Goal: Task Accomplishment & Management: Use online tool/utility

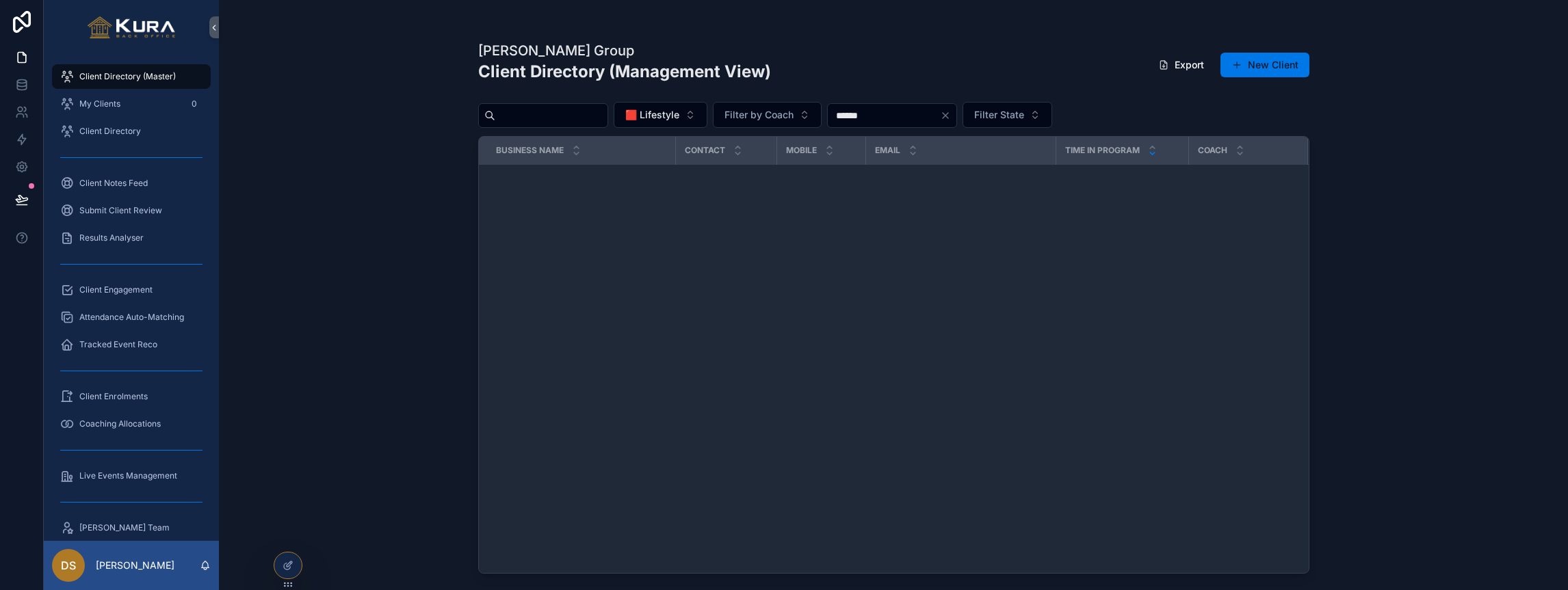
scroll to position [1122, 0]
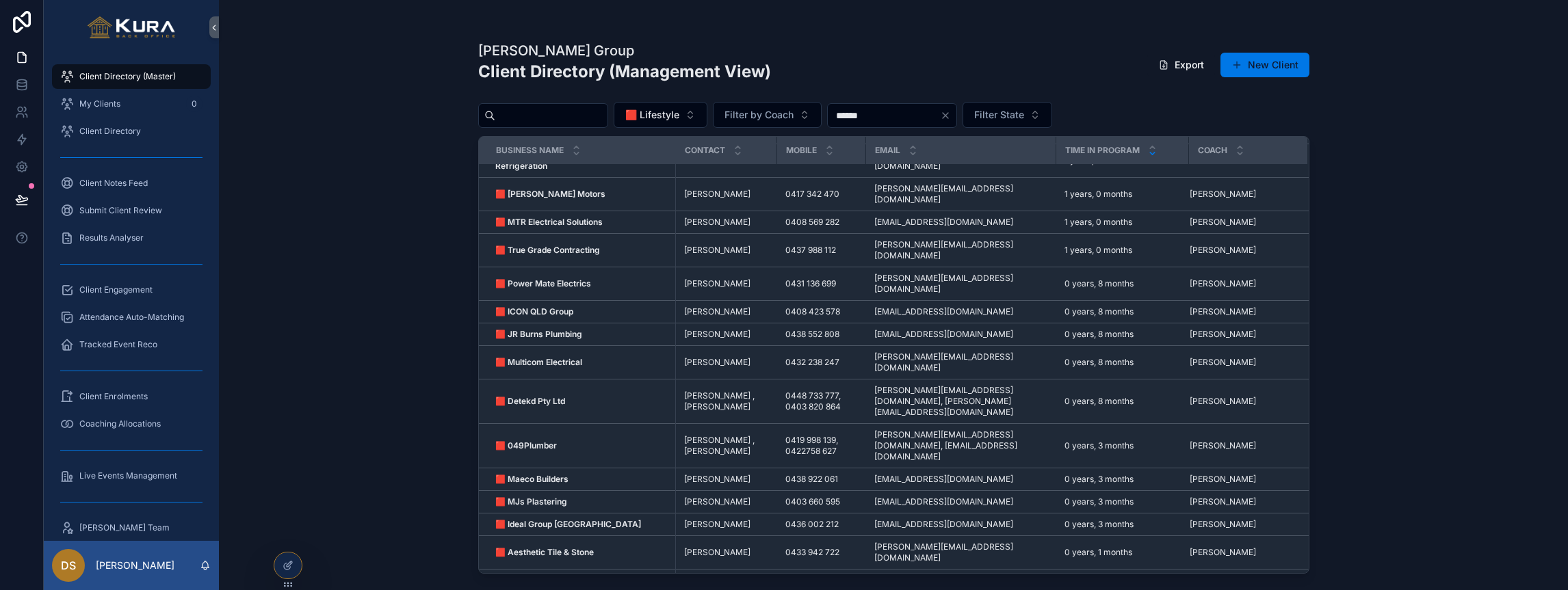
click at [324, 182] on div "[PERSON_NAME] Group Client Directory (Management View) Export New Client 🟥 Life…" at bounding box center [893, 295] width 1349 height 590
click at [290, 227] on div "[PERSON_NAME] Group Client Directory (Management View) Export New Client 🟥 Life…" at bounding box center [893, 295] width 1349 height 590
click at [1402, 303] on div "[PERSON_NAME] Group Client Directory (Management View) Export New Client 🟥 Life…" at bounding box center [893, 295] width 1349 height 590
click at [338, 263] on div "[PERSON_NAME] Group Client Directory (Management View) Export New Client 🟥 Life…" at bounding box center [893, 295] width 1349 height 590
click at [18, 202] on icon at bounding box center [21, 198] width 11 height 7
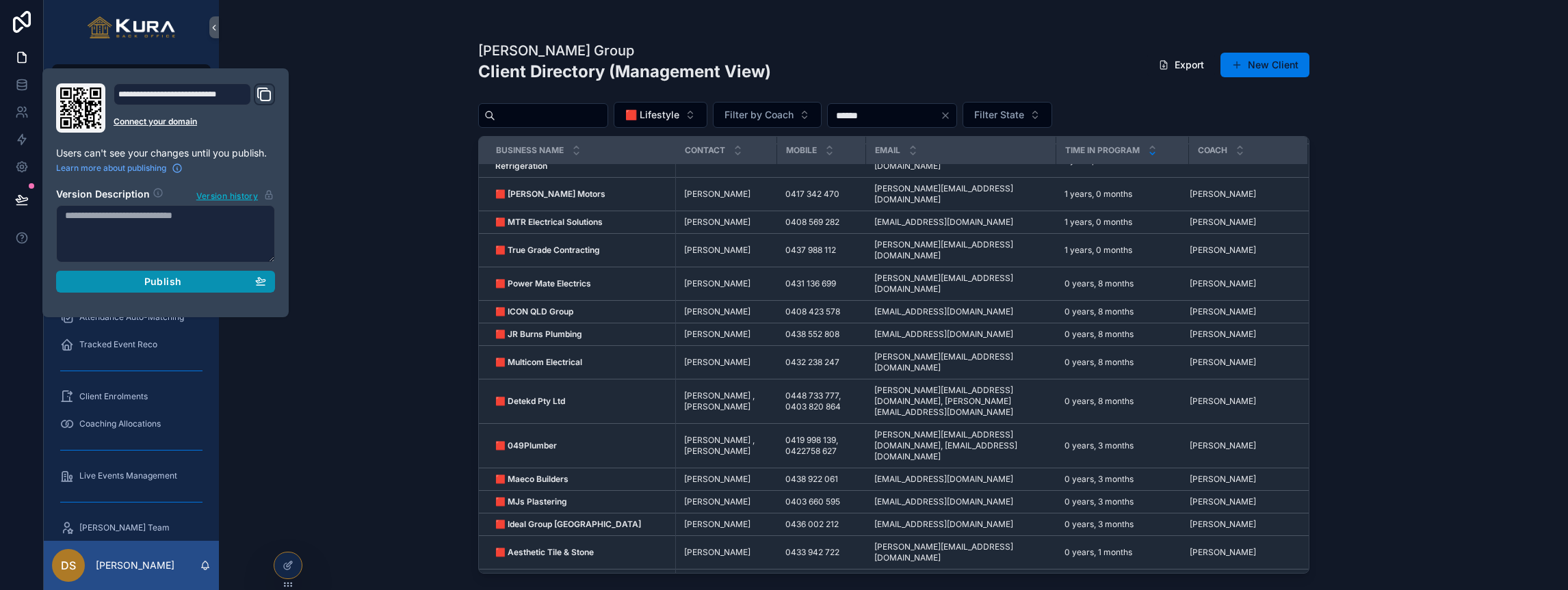
click at [219, 283] on div "Publish" at bounding box center [166, 281] width 201 height 12
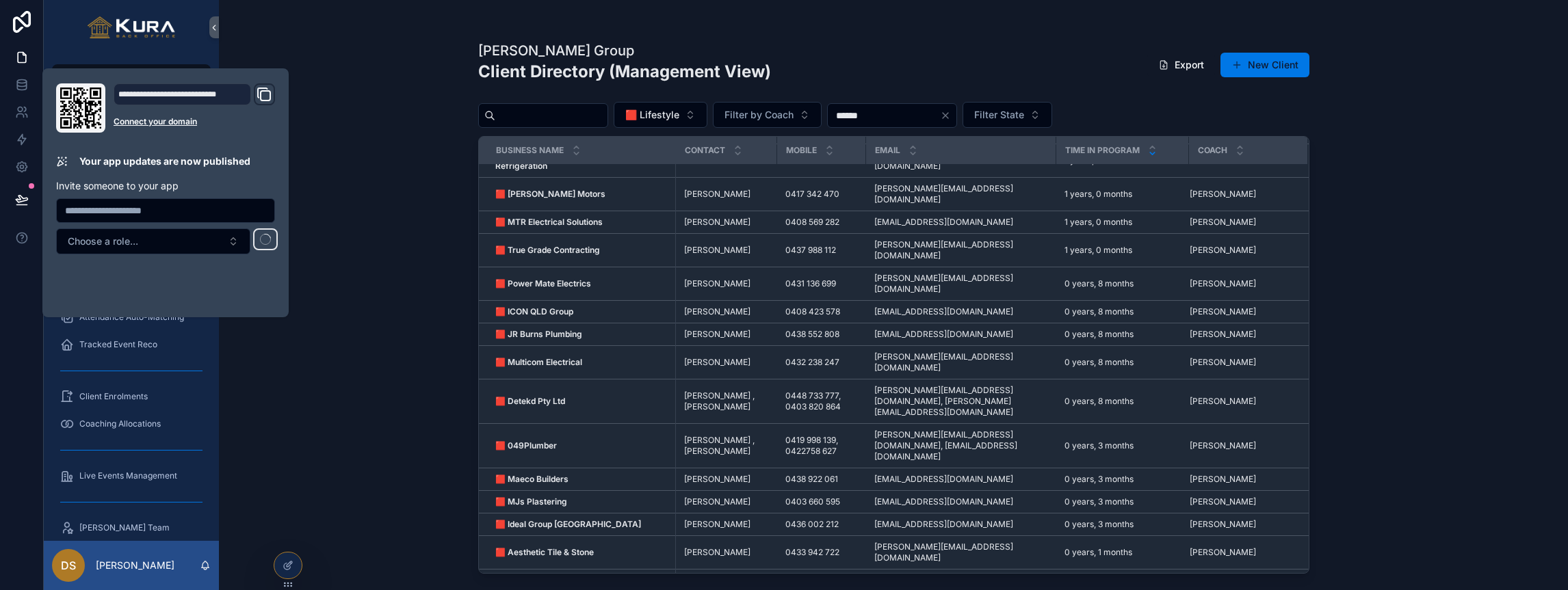
click at [345, 239] on div "[PERSON_NAME] Group Client Directory (Management View) Export New Client 🟥 Life…" at bounding box center [893, 295] width 1349 height 590
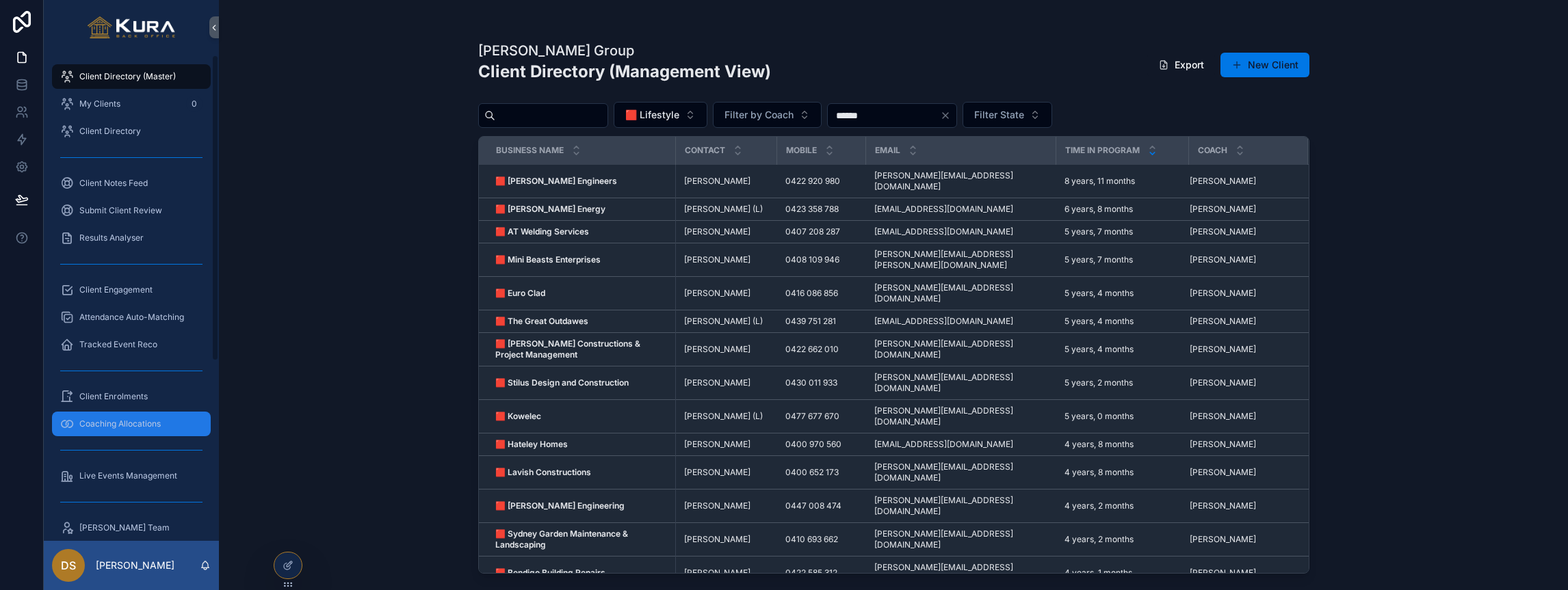
click at [114, 428] on span "Coaching Allocations" at bounding box center [120, 423] width 81 height 11
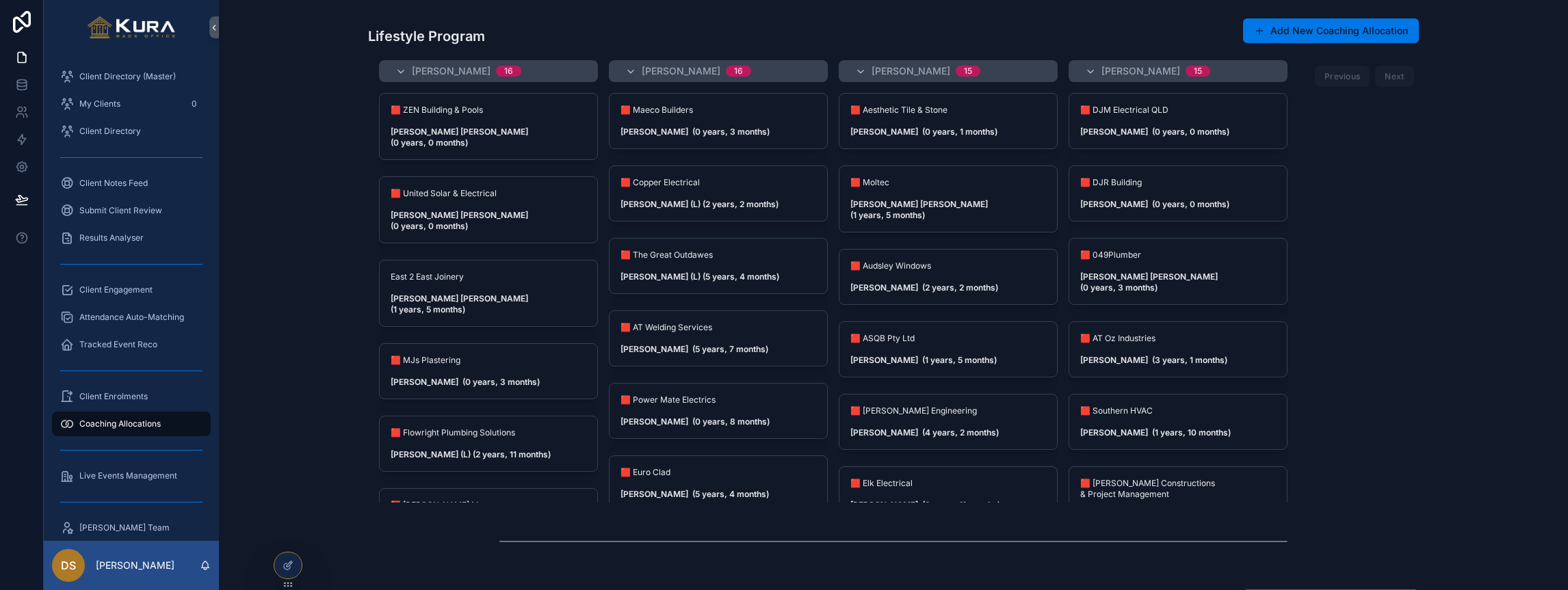
scroll to position [1098, 0]
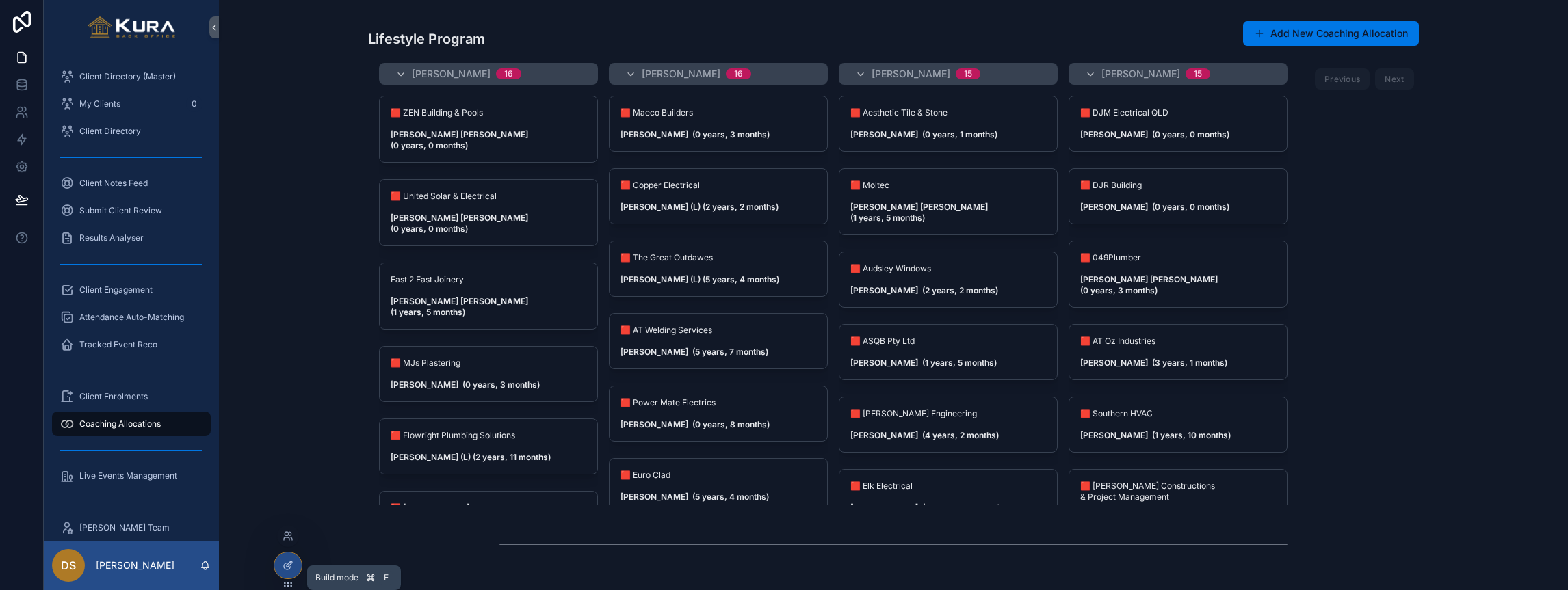
click at [285, 554] on div at bounding box center [288, 565] width 27 height 26
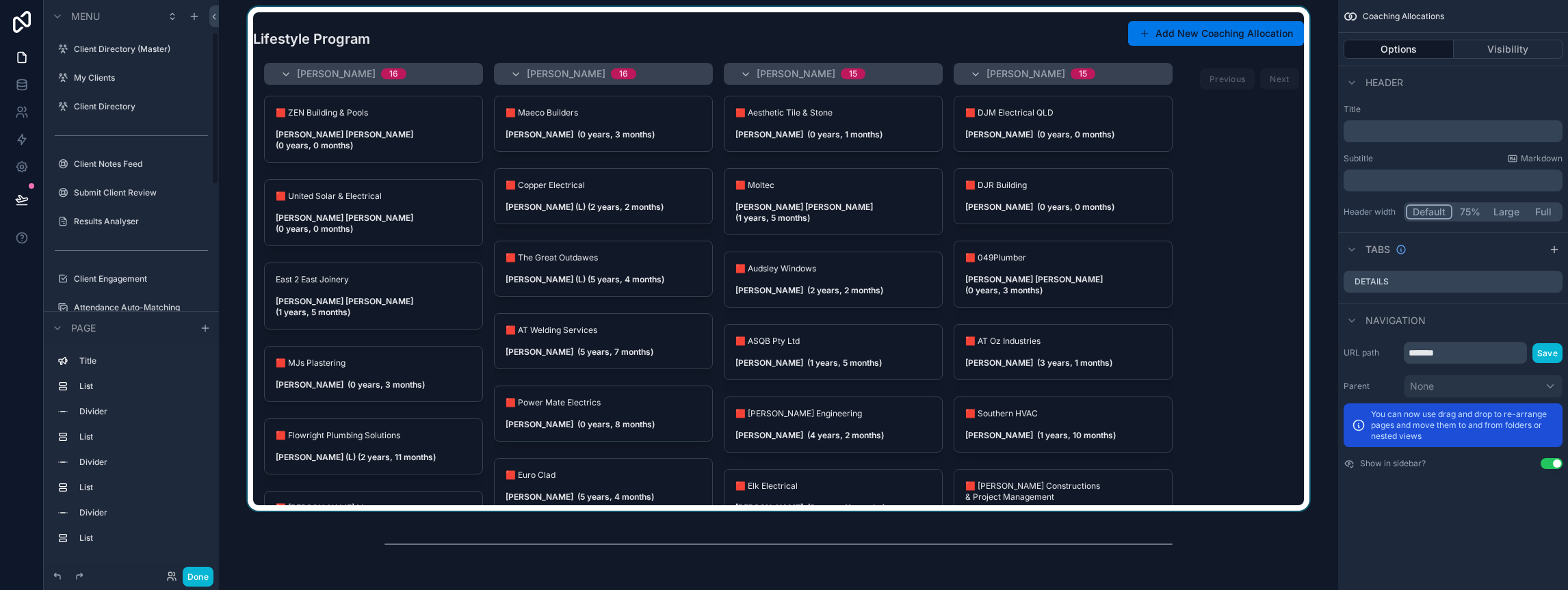
scroll to position [121, 0]
click at [1004, 42] on div "scrollable content" at bounding box center [778, 258] width 1097 height 504
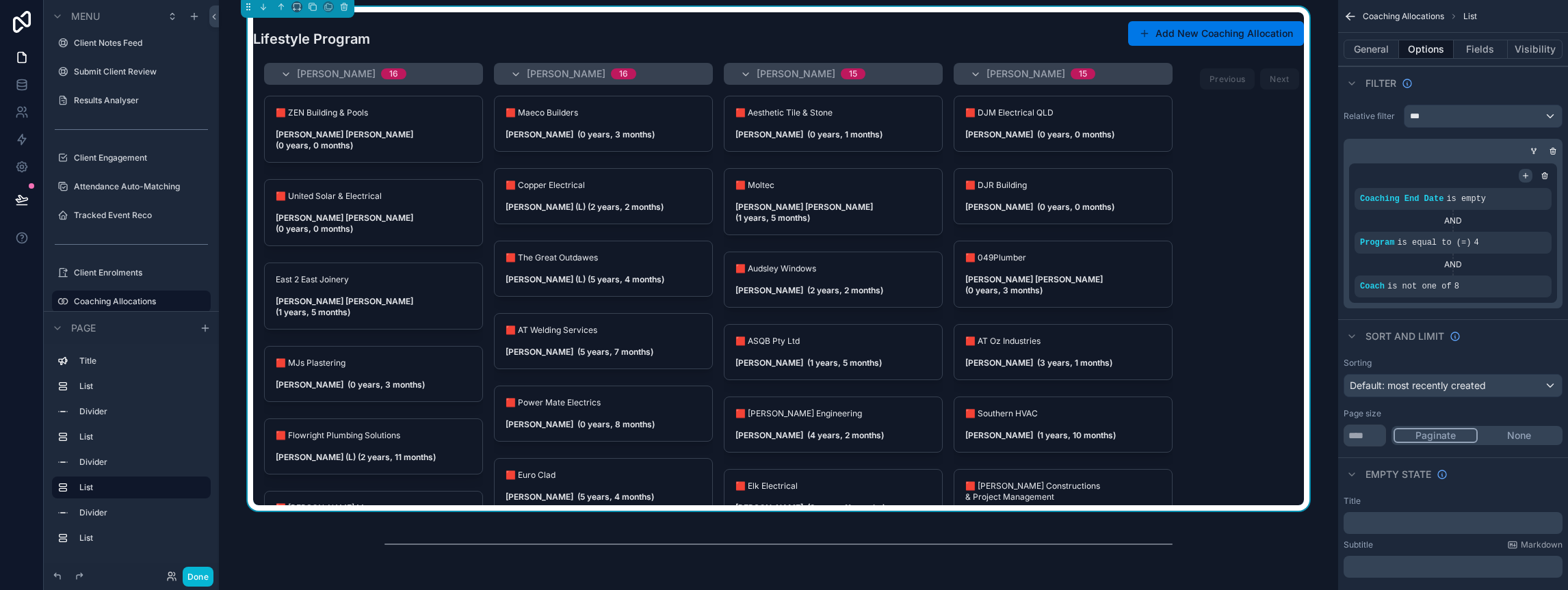
click at [1526, 176] on icon "scrollable content" at bounding box center [1525, 176] width 8 height 8
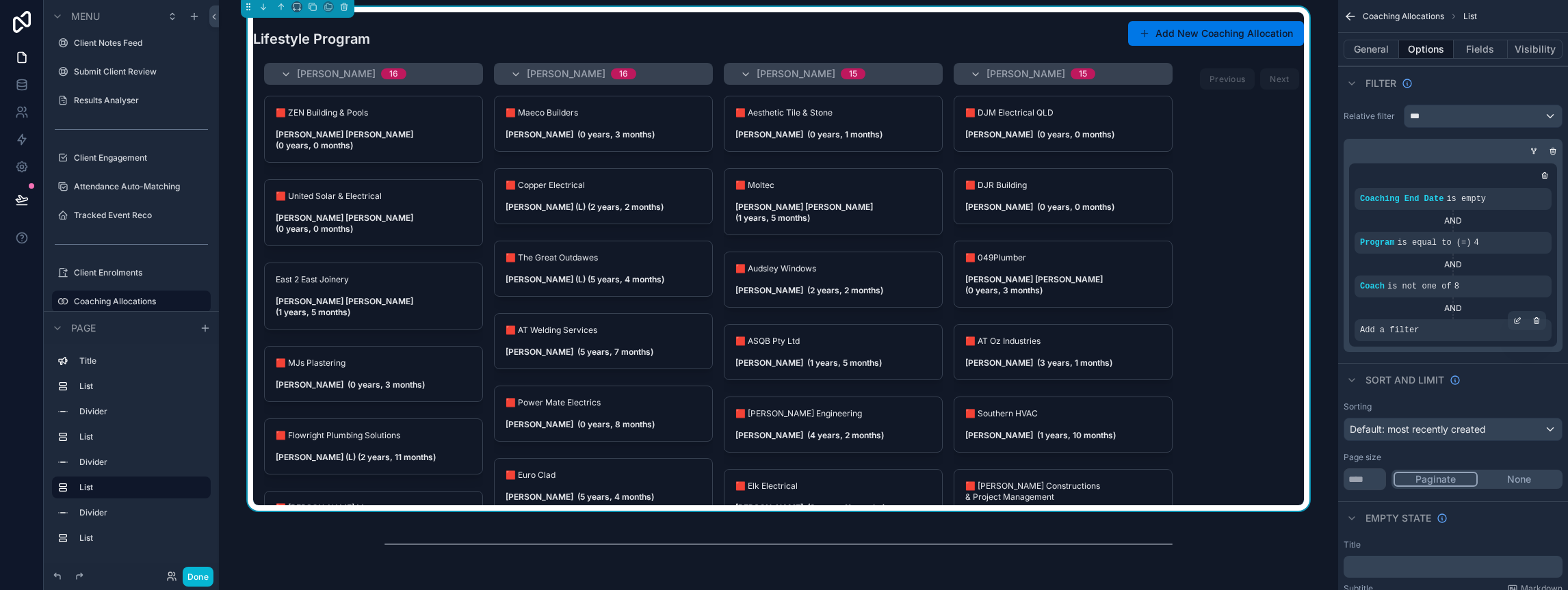
click at [1393, 324] on div "Add a filter" at bounding box center [1452, 330] width 197 height 22
click at [1512, 324] on div "scrollable content" at bounding box center [1517, 321] width 20 height 20
click at [1189, 309] on span "Select a field" at bounding box center [1215, 309] width 58 height 11
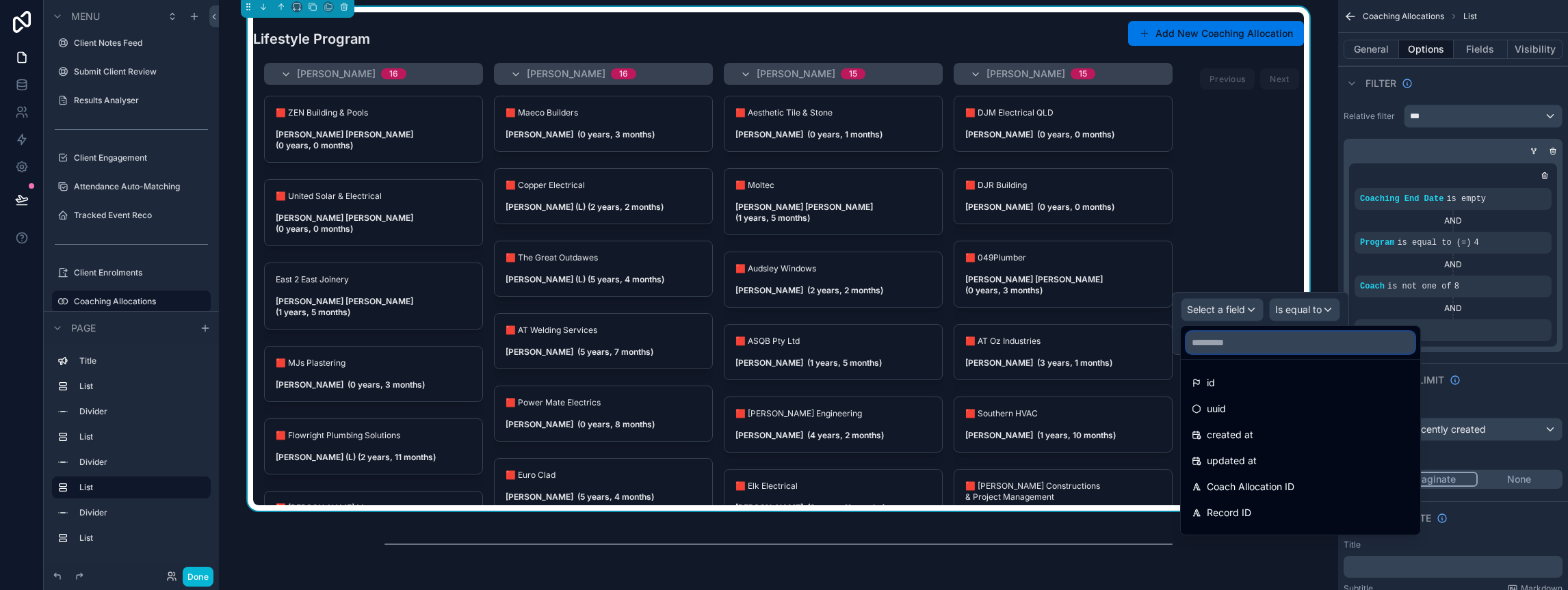
click at [1206, 346] on input "text" at bounding box center [1300, 342] width 228 height 22
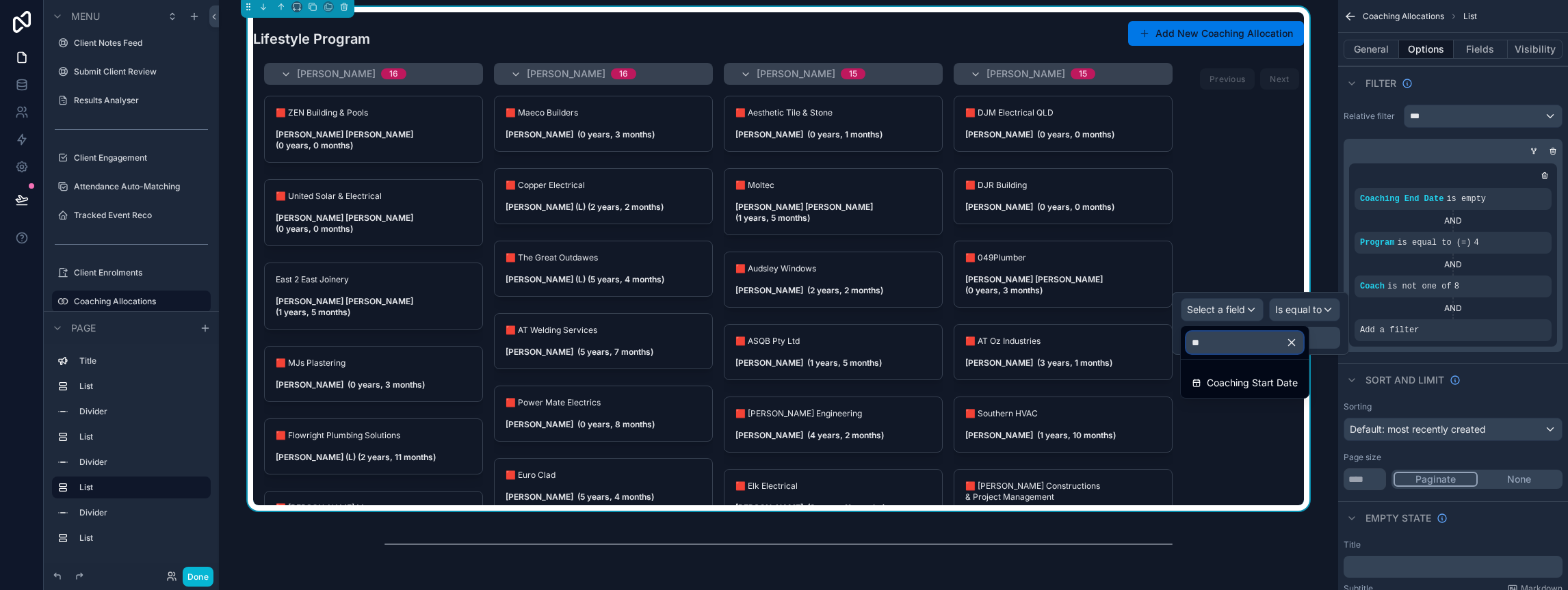
type input "*"
type input "***"
click at [1254, 381] on span "Coaching End Date" at bounding box center [1250, 383] width 86 height 17
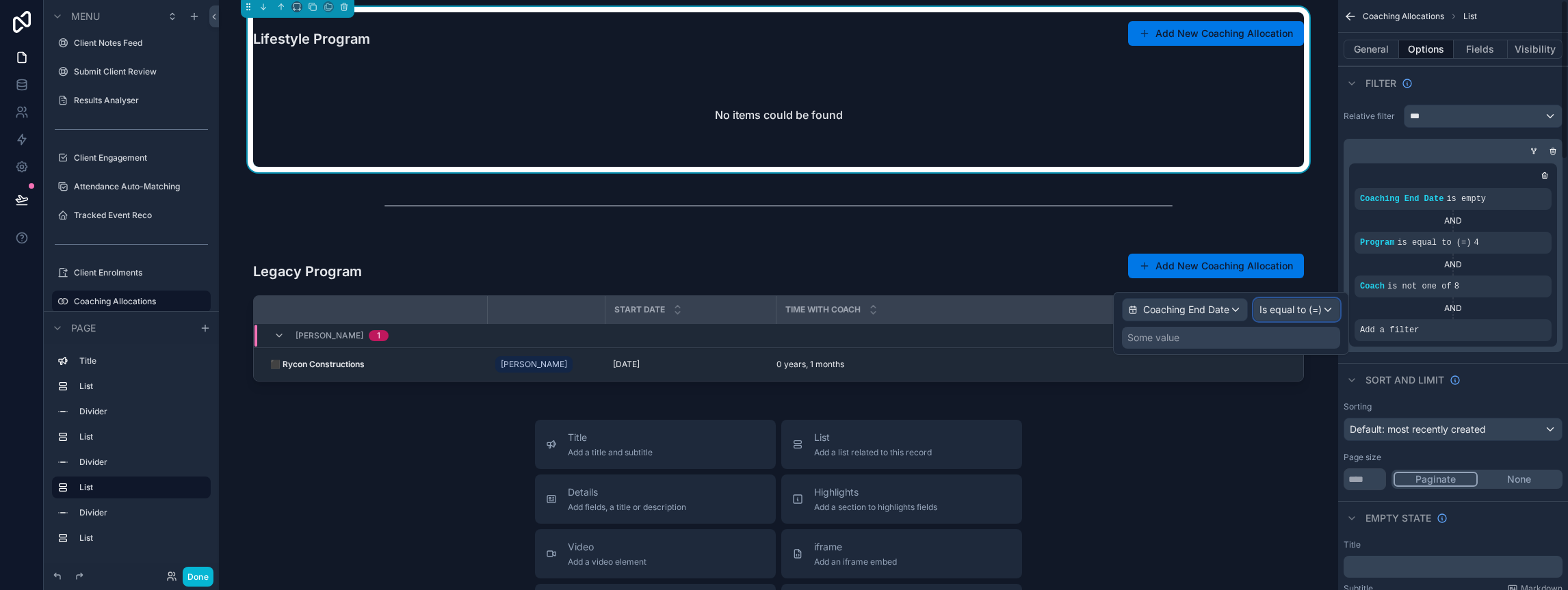
click at [1304, 315] on span "Is equal to (=)" at bounding box center [1290, 309] width 62 height 14
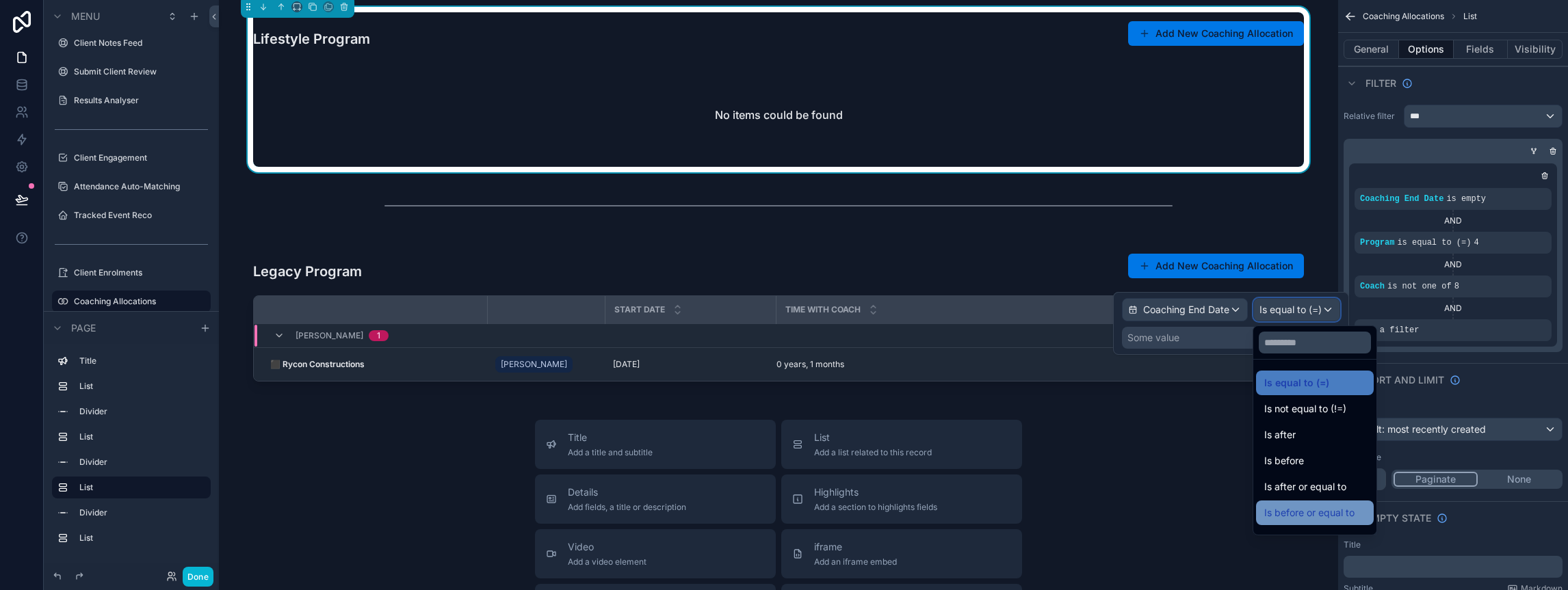
scroll to position [45, 0]
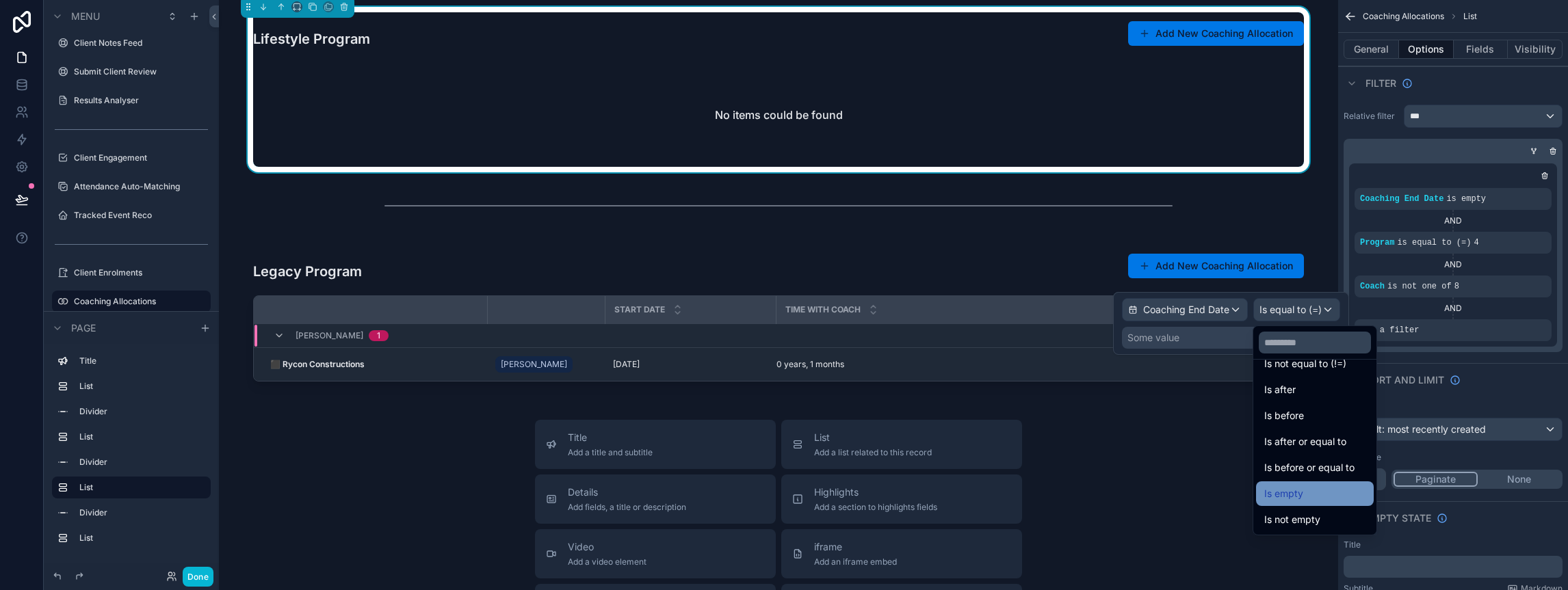
click at [1286, 492] on span "Is empty" at bounding box center [1283, 494] width 39 height 17
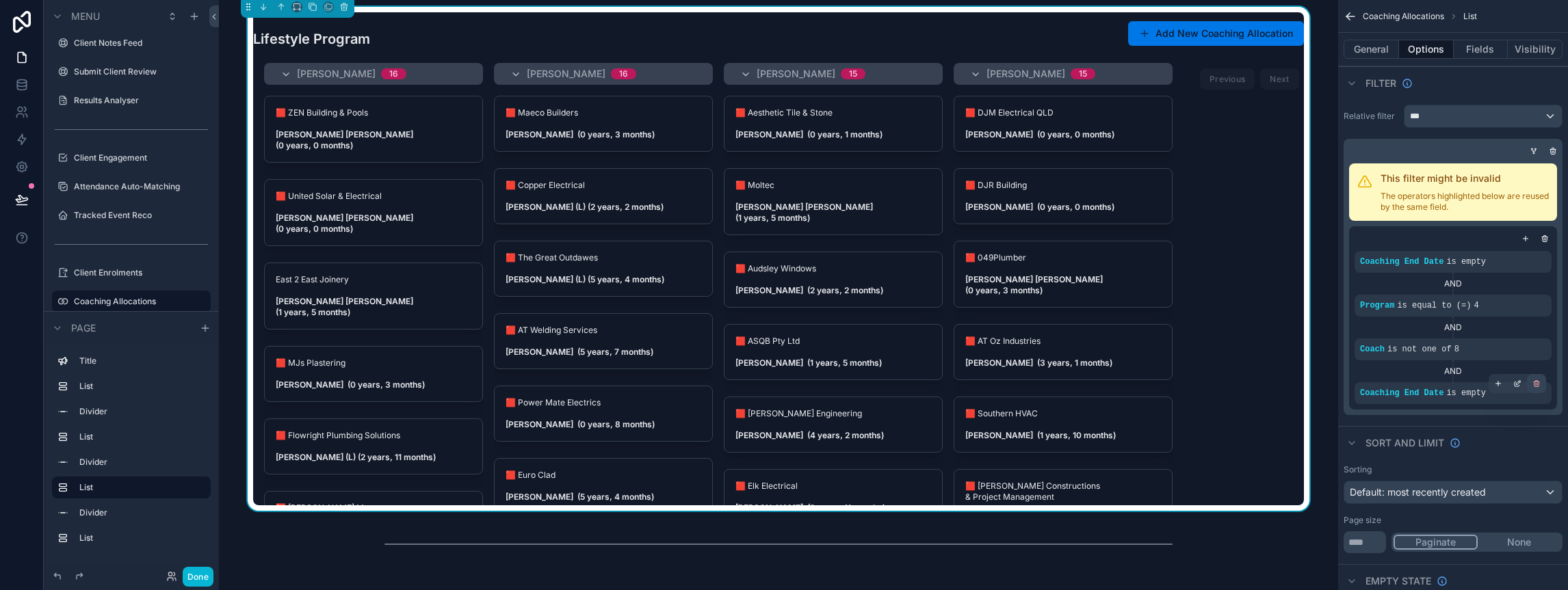
click at [1538, 382] on icon "scrollable content" at bounding box center [1536, 384] width 5 height 5
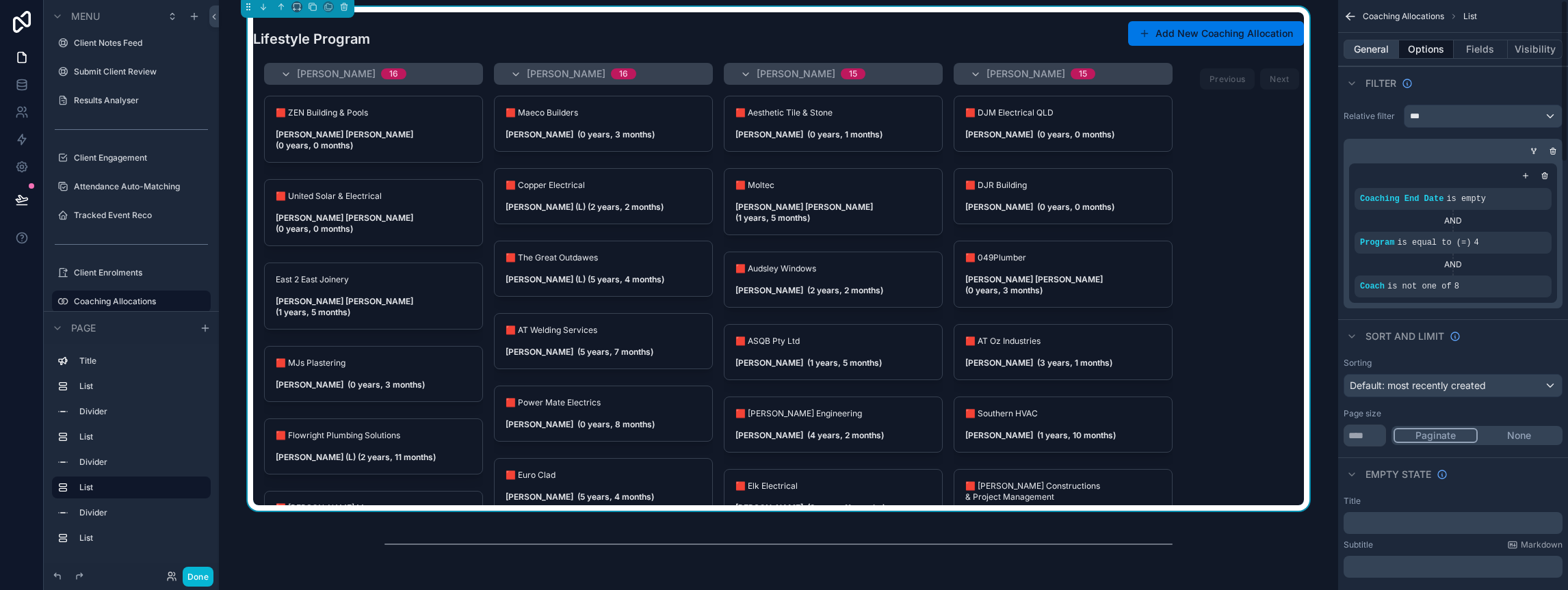
click at [1369, 47] on button "General" at bounding box center [1371, 50] width 56 height 20
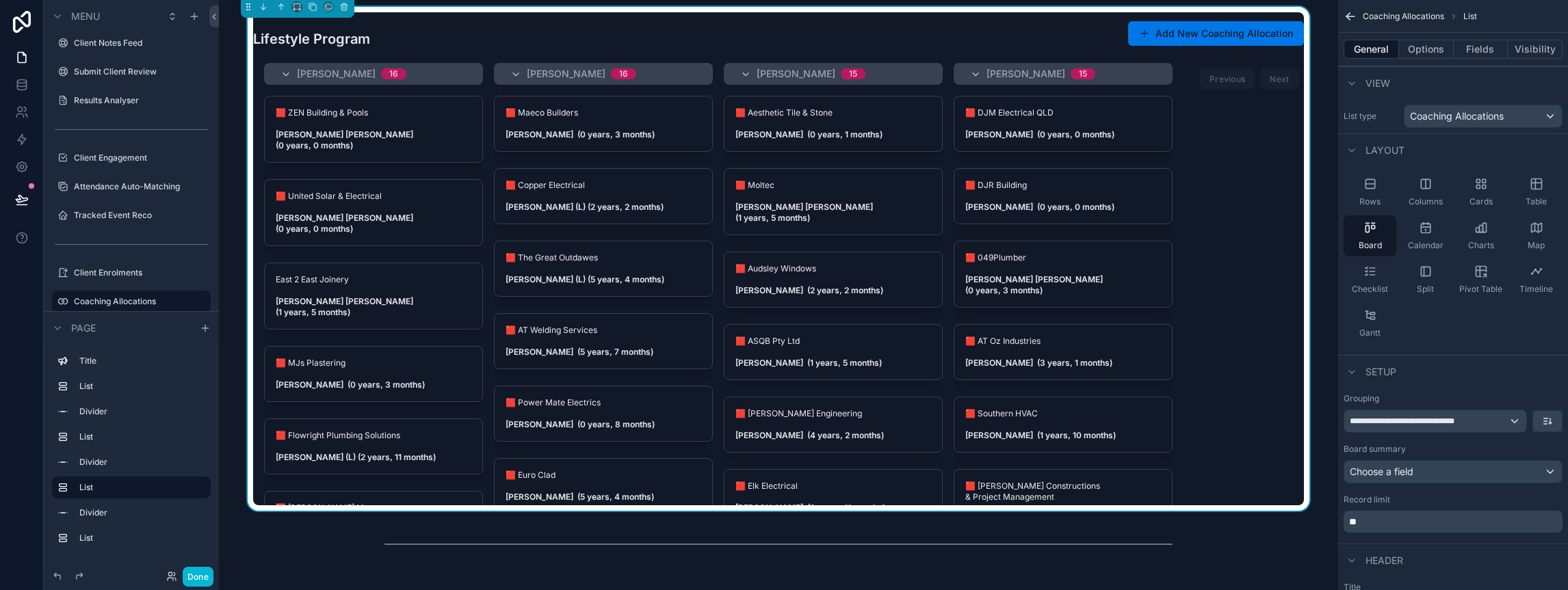
click at [1292, 142] on div "[PERSON_NAME] 16 🟥 ZEN Building & Pools [PERSON_NAME] [PERSON_NAME] (0 years, 0…" at bounding box center [778, 284] width 1051 height 442
click at [1428, 51] on button "Options" at bounding box center [1426, 50] width 55 height 20
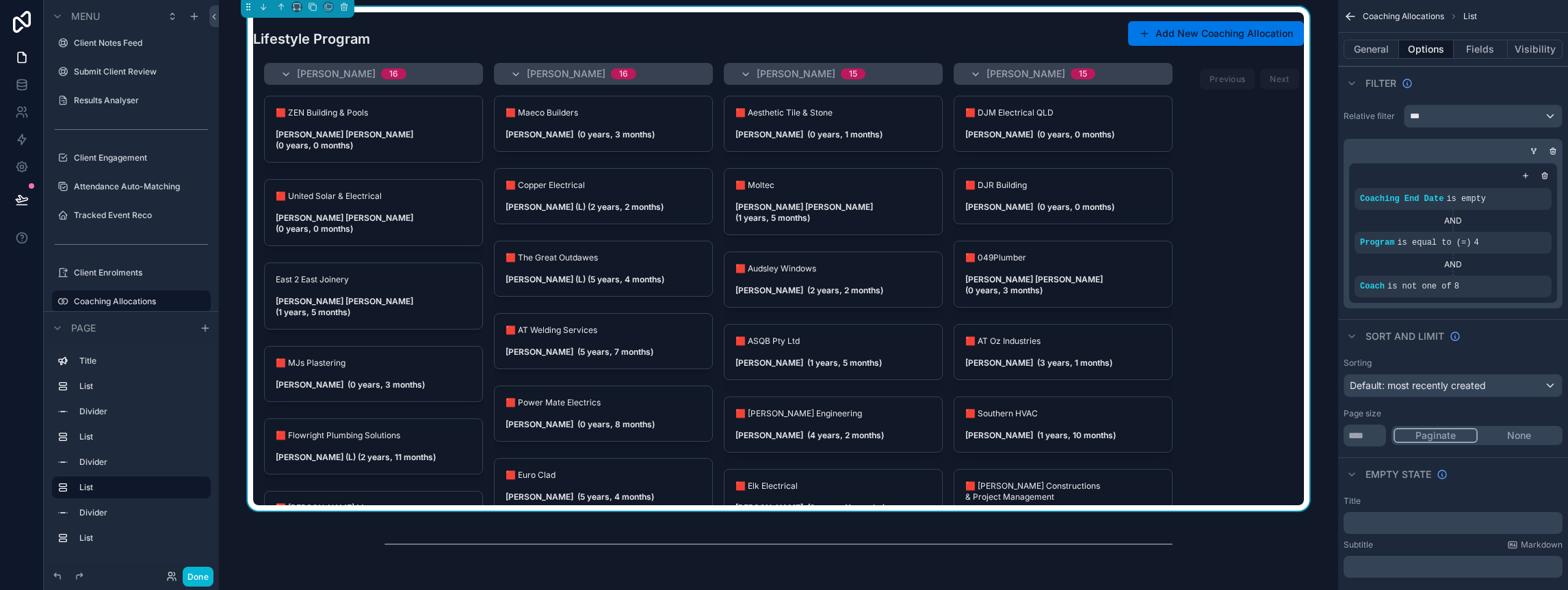
click at [1510, 159] on div "Coaching End Date is empty AND Program is equal to (=) 4 AND Coach is not one o…" at bounding box center [1452, 233] width 219 height 150
click at [1526, 174] on icon "scrollable content" at bounding box center [1525, 176] width 8 height 8
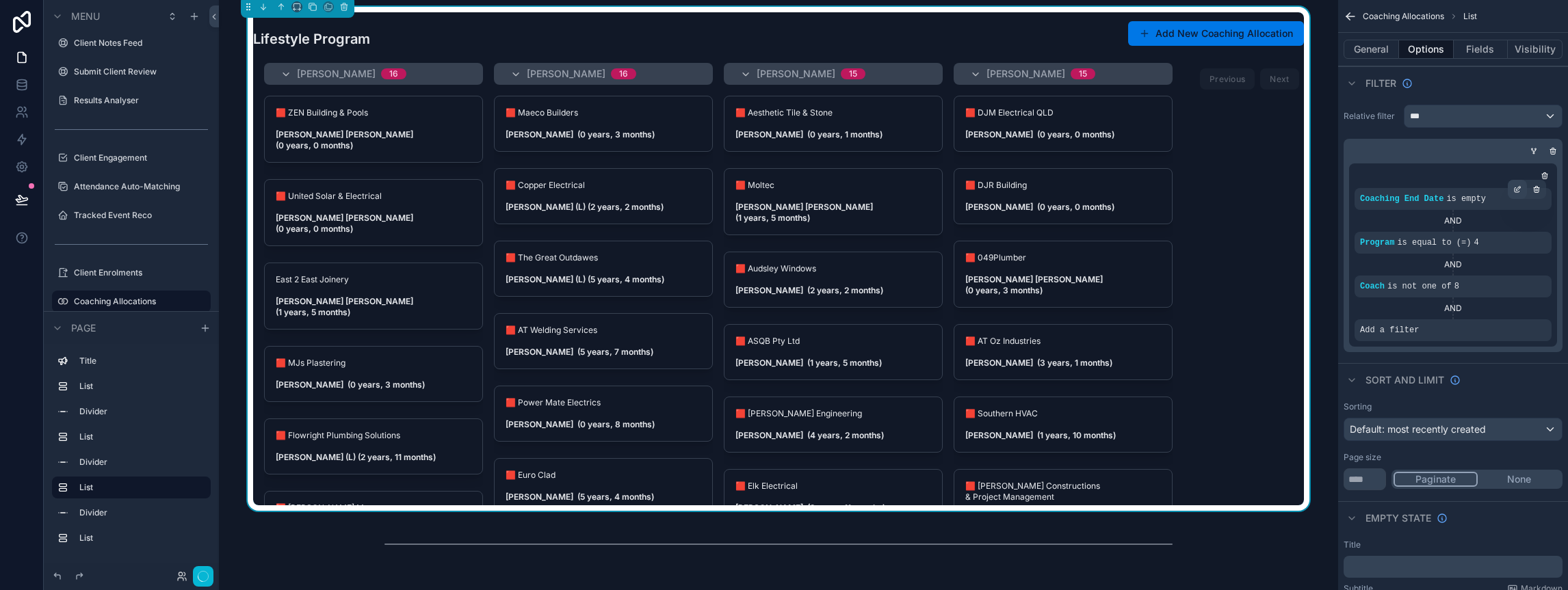
click at [1518, 190] on icon "scrollable content" at bounding box center [1517, 189] width 8 height 8
click at [1246, 192] on span "Coaching End Date" at bounding box center [1209, 192] width 86 height 14
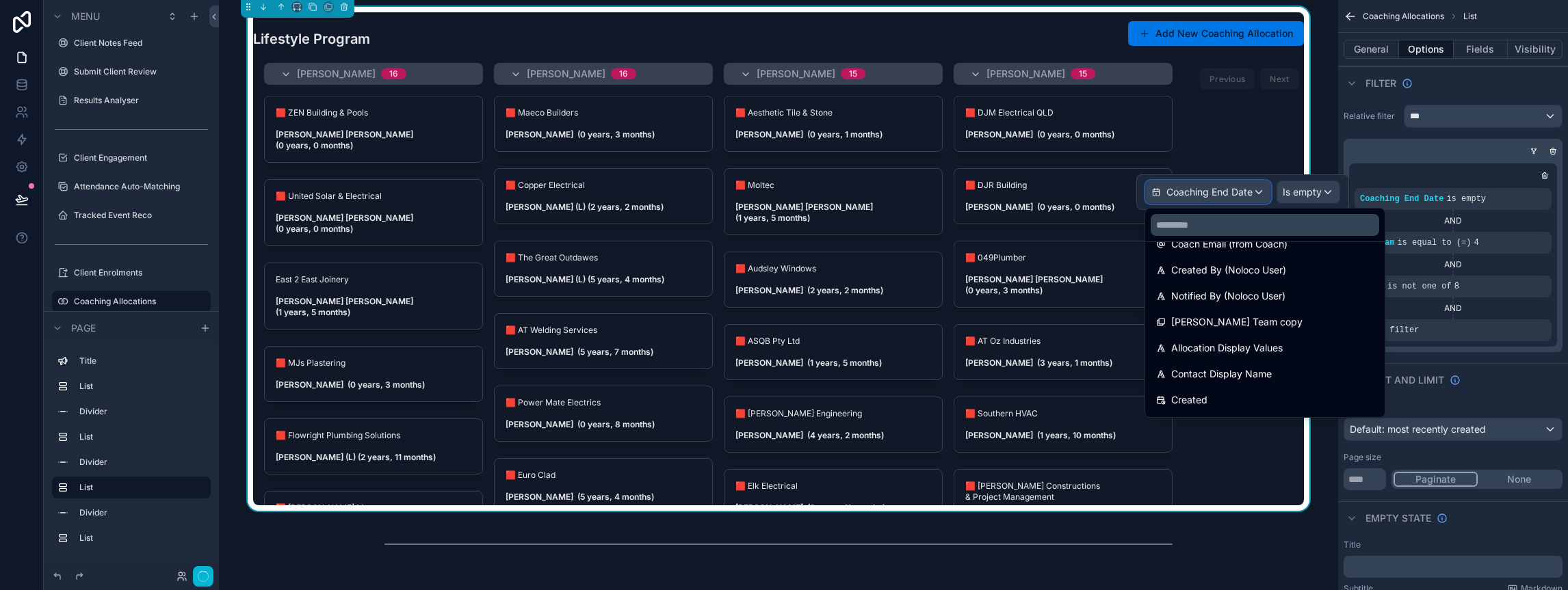
scroll to position [591, 0]
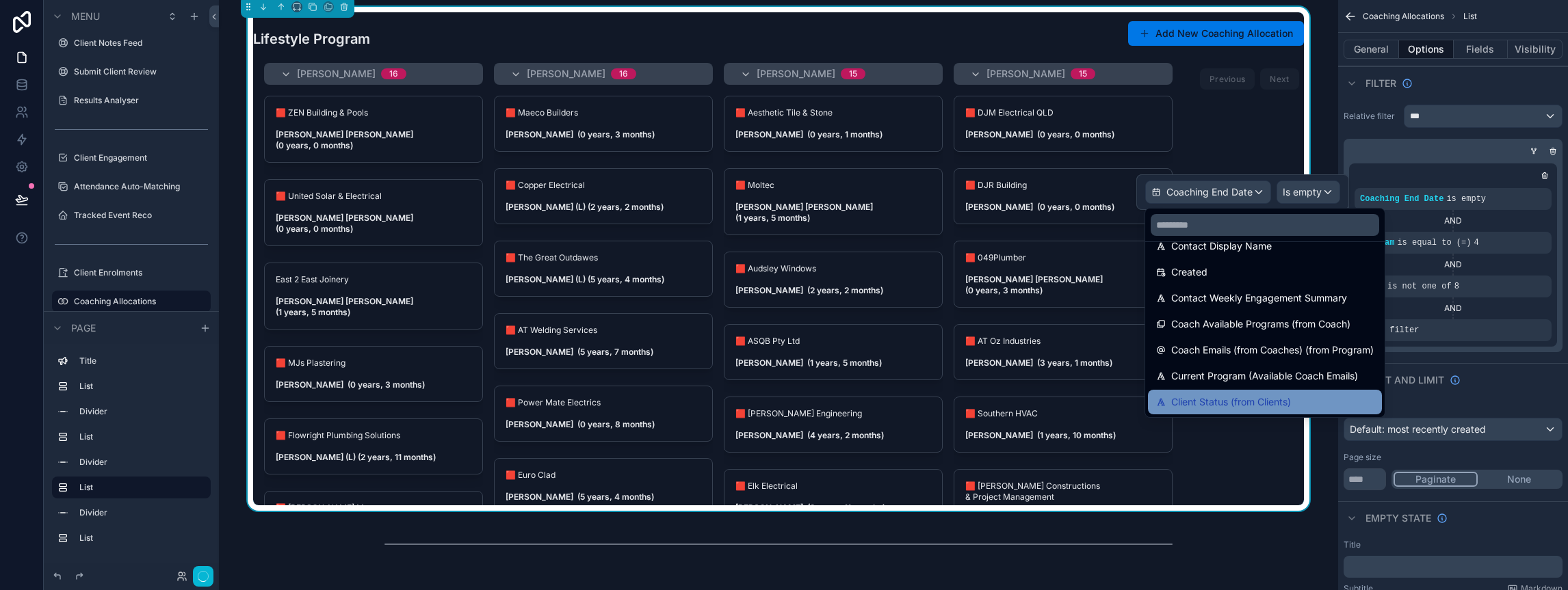
click at [1240, 397] on span "Client Status (from Clients)" at bounding box center [1230, 402] width 119 height 17
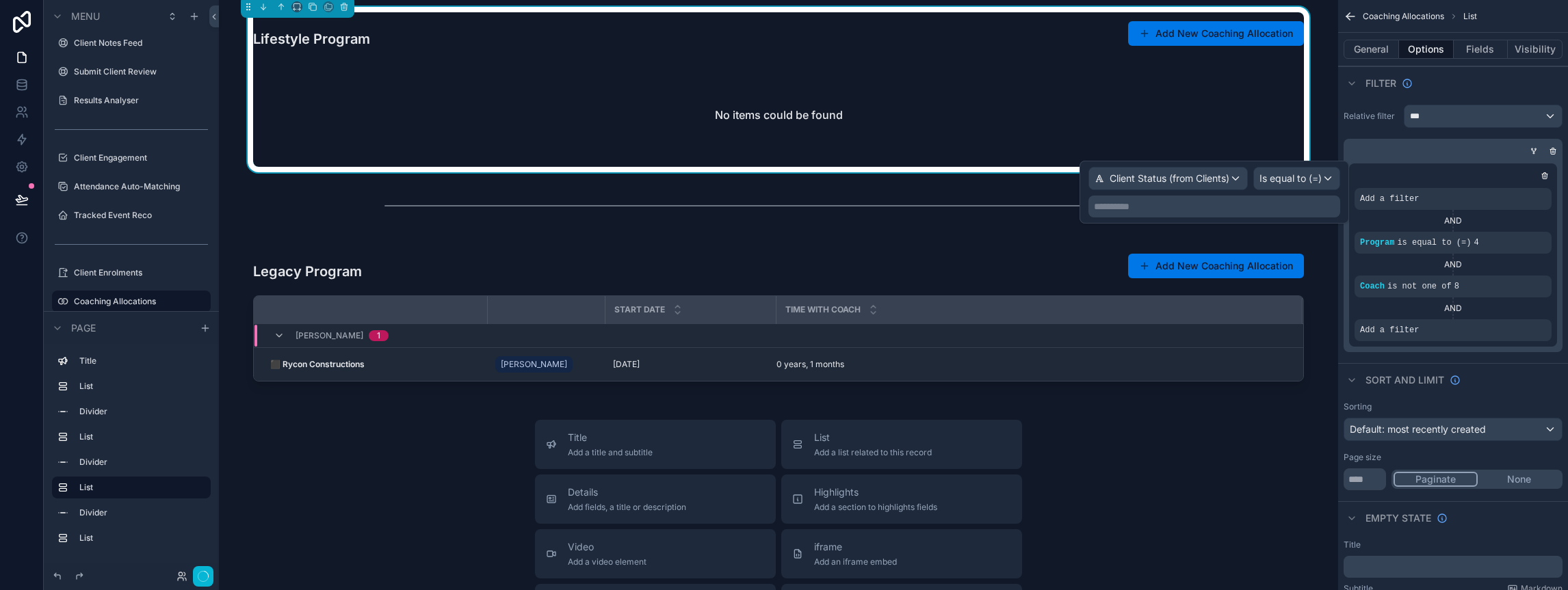
click at [1229, 206] on p "**********" at bounding box center [1215, 206] width 243 height 14
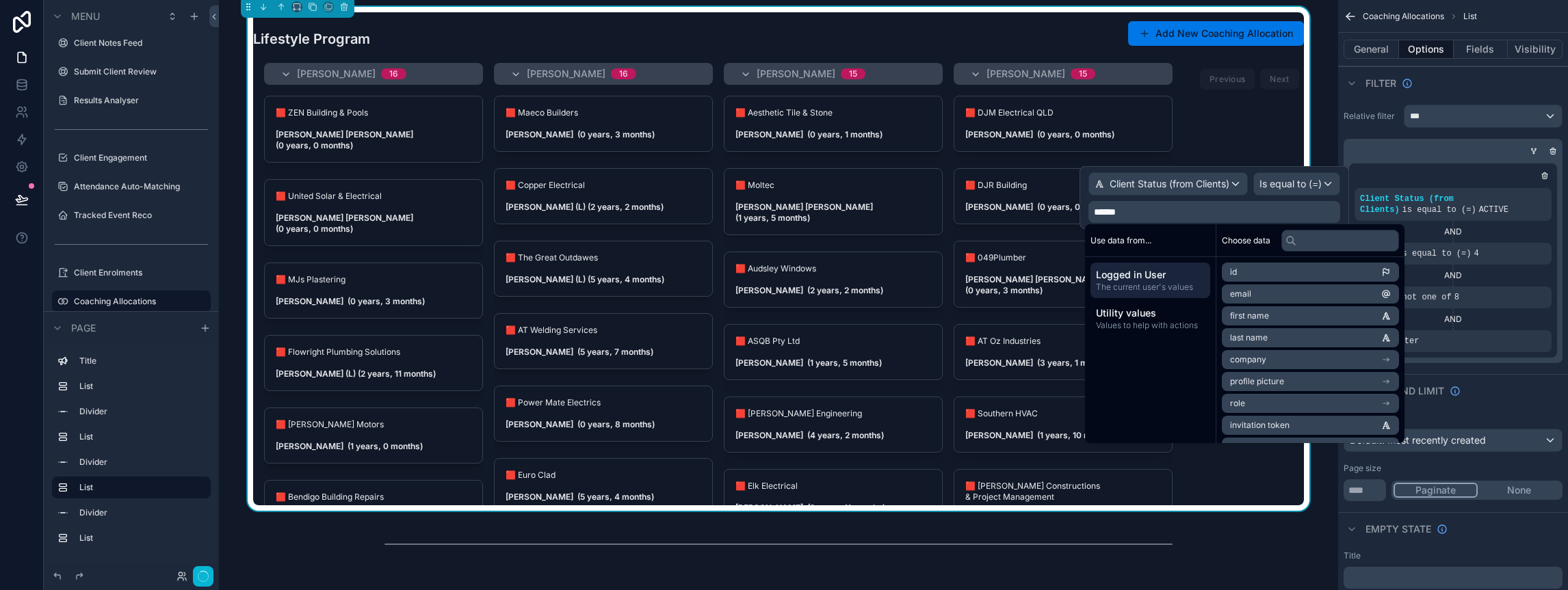
click at [692, 39] on div "Lifestyle Program Add New Coaching Allocation" at bounding box center [778, 33] width 1051 height 42
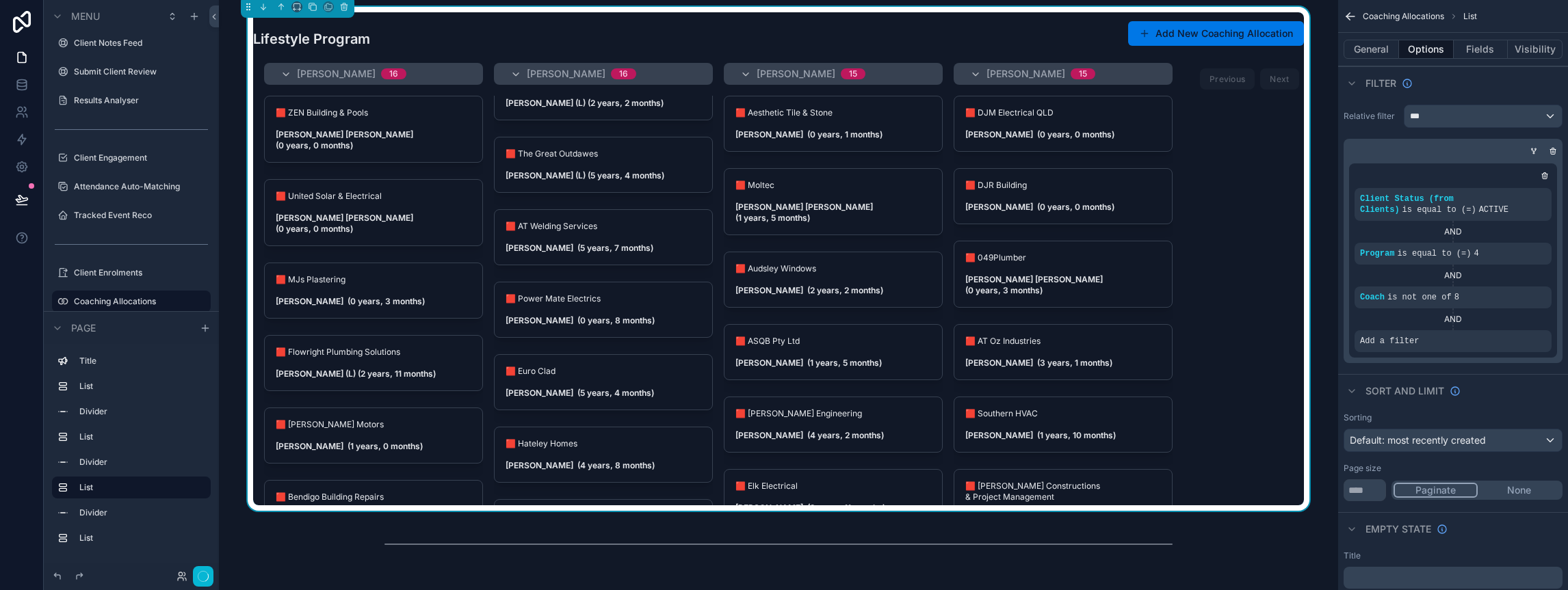
scroll to position [0, 0]
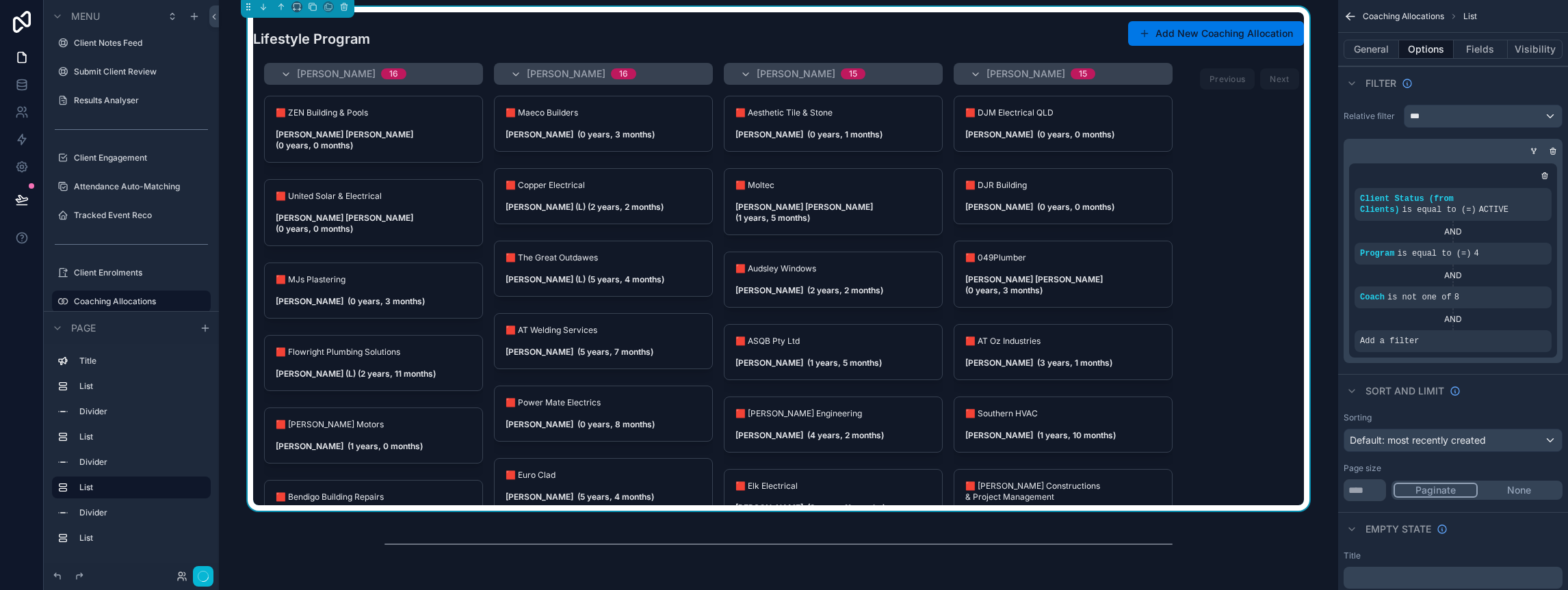
click at [589, 42] on div "Lifestyle Program Add New Coaching Allocation" at bounding box center [778, 33] width 1051 height 42
click at [1372, 53] on button "General" at bounding box center [1371, 50] width 56 height 20
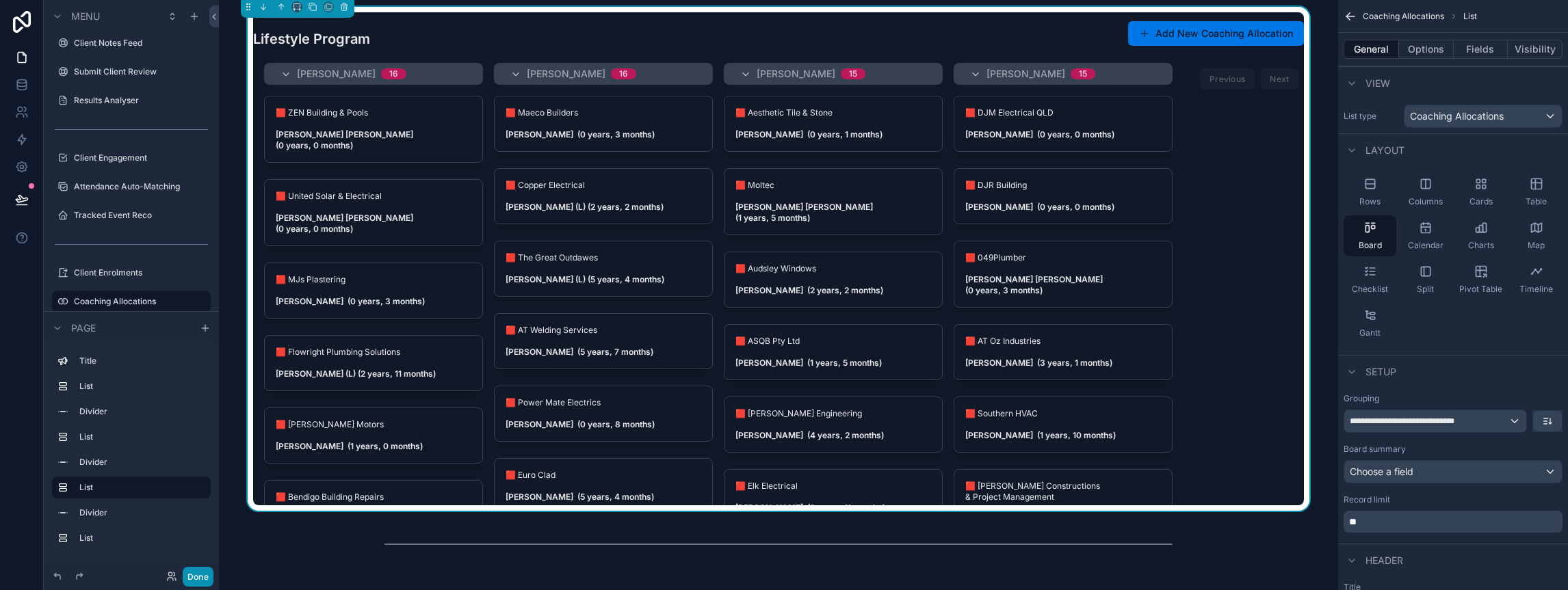
click at [188, 579] on button "Done" at bounding box center [198, 576] width 31 height 20
